Goal: Task Accomplishment & Management: Complete application form

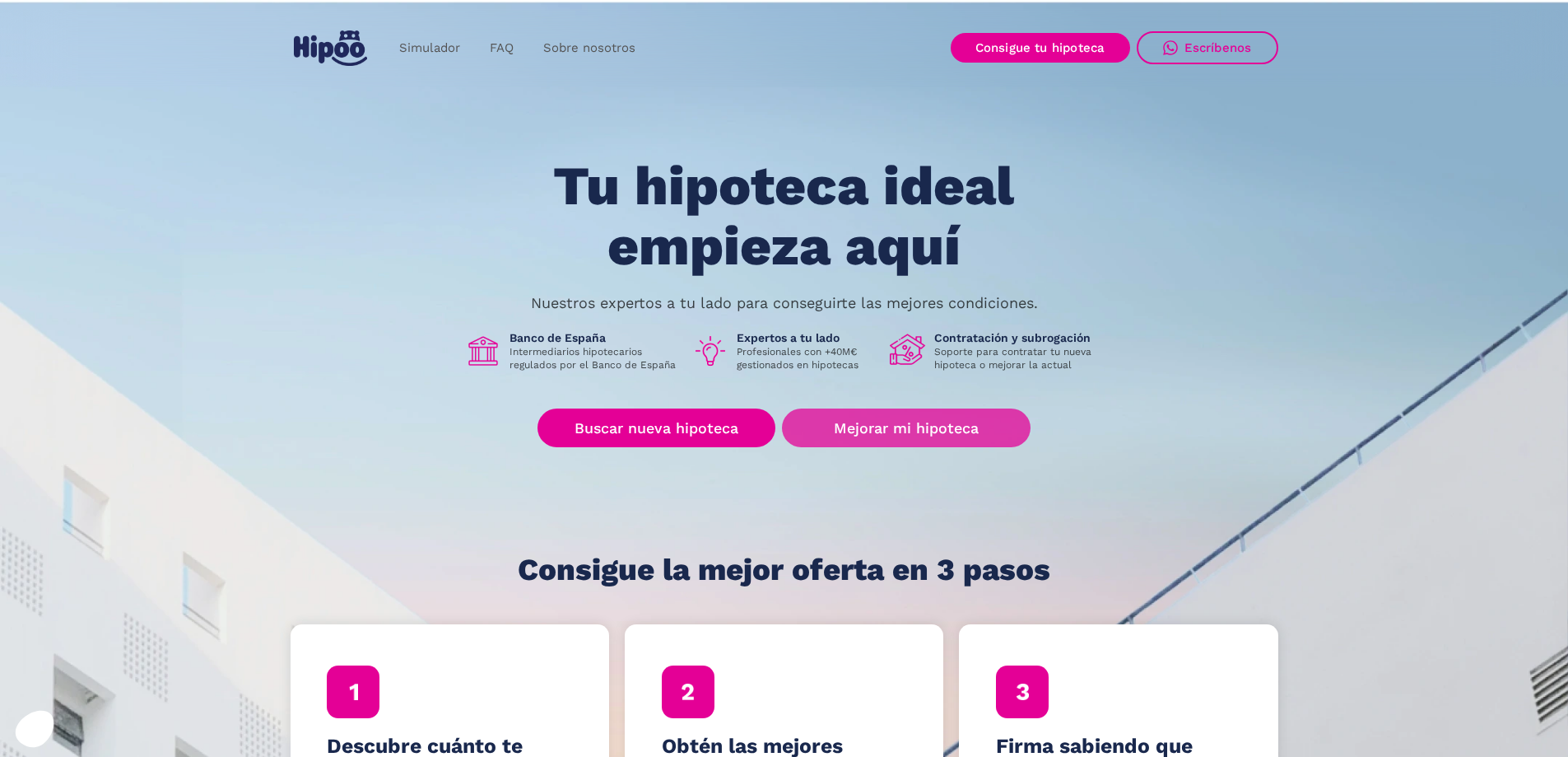
click at [927, 425] on link "Mejorar mi hipoteca" at bounding box center [905, 428] width 248 height 39
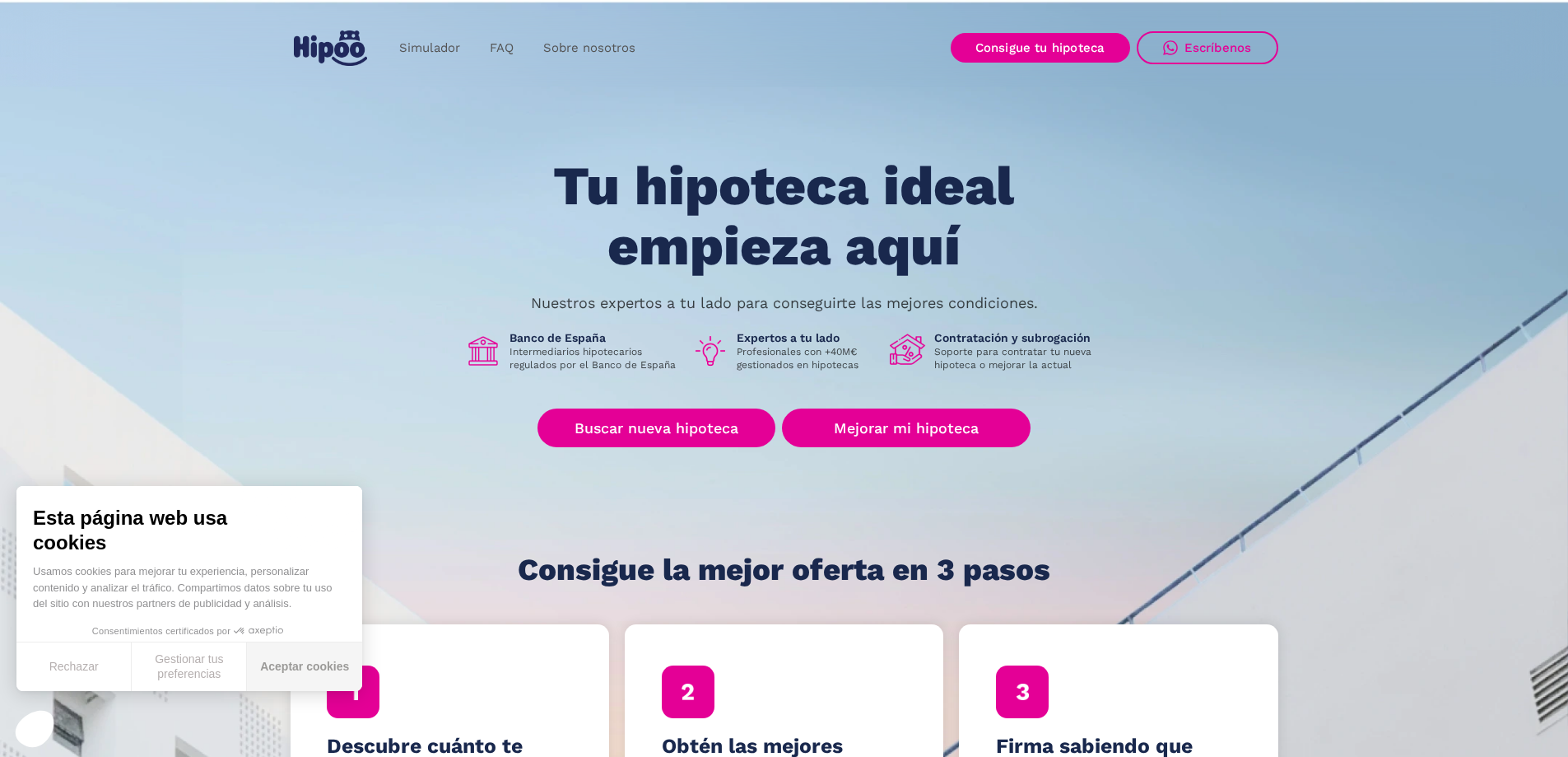
click at [311, 664] on button "Aceptar cookies" at bounding box center [304, 667] width 115 height 49
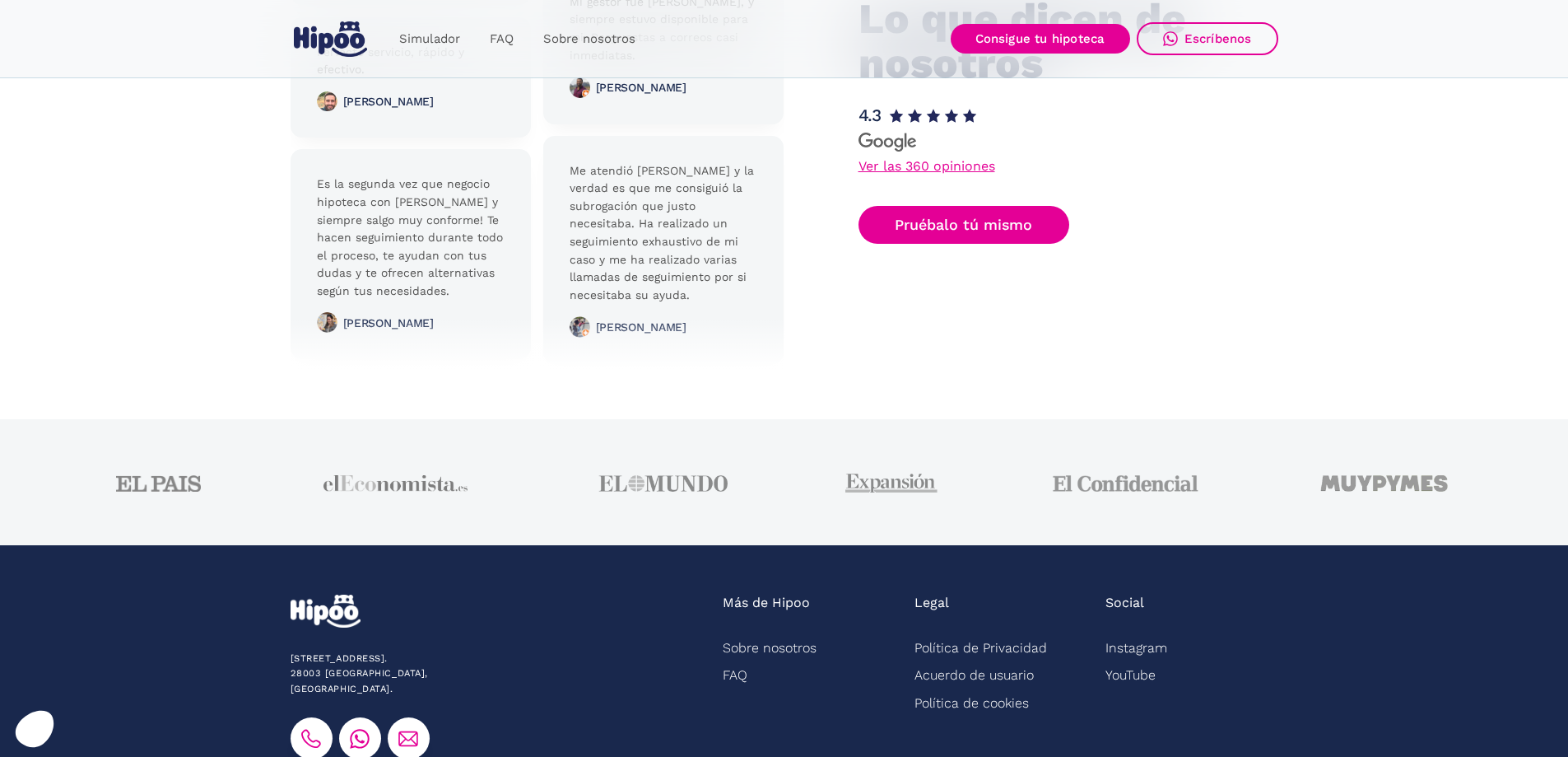
scroll to position [3446, 0]
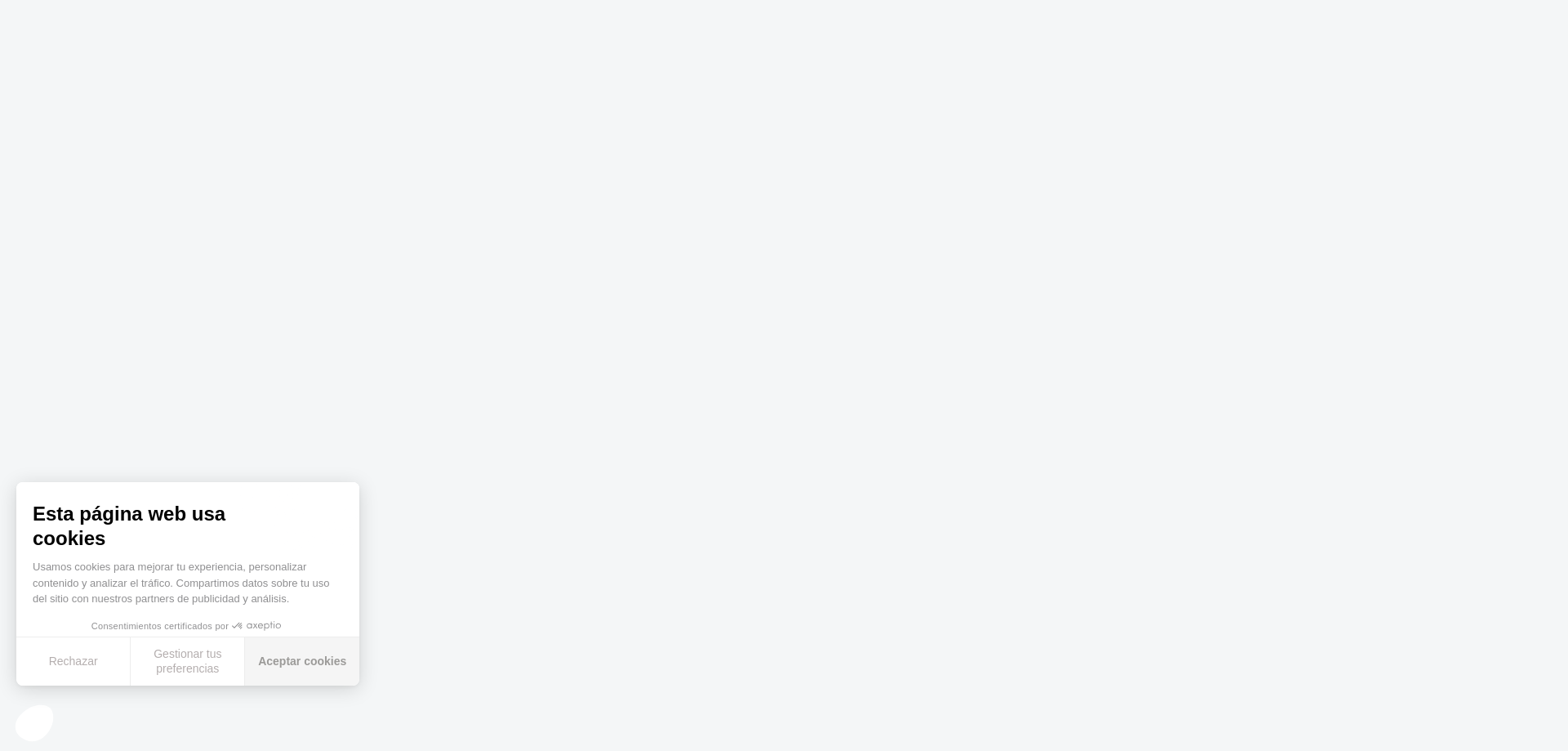
click at [315, 658] on button "Aceptar cookies" at bounding box center [302, 662] width 114 height 48
